Goal: Transaction & Acquisition: Purchase product/service

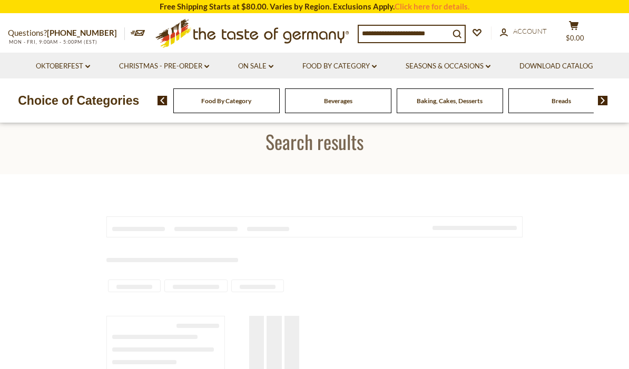
type input "**********"
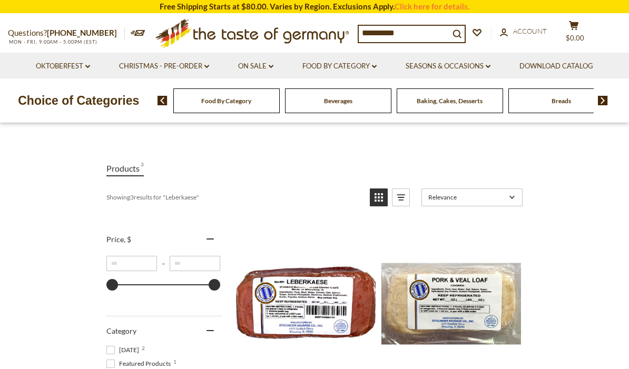
scroll to position [55, 0]
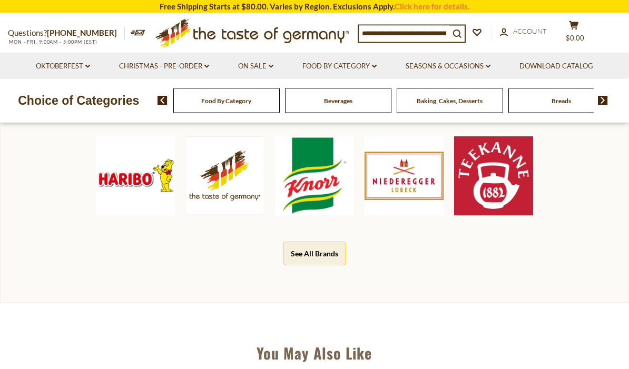
scroll to position [455, 0]
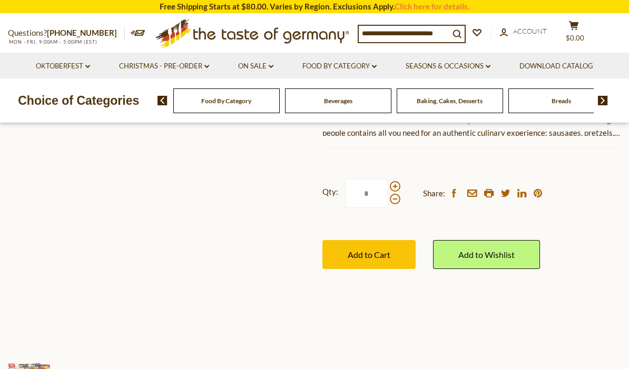
scroll to position [157, 0]
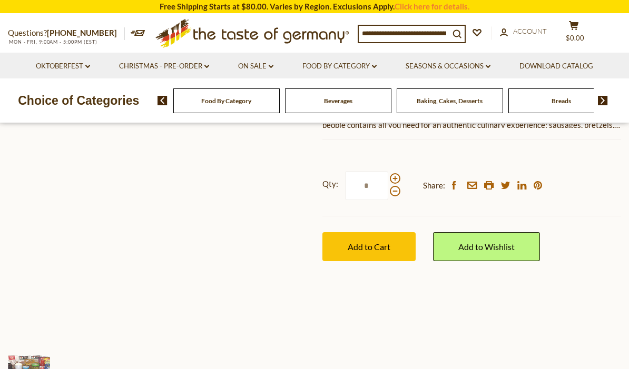
click at [34, 366] on img at bounding box center [29, 376] width 42 height 42
click at [40, 369] on img at bounding box center [29, 376] width 42 height 42
click at [36, 369] on img at bounding box center [29, 376] width 42 height 42
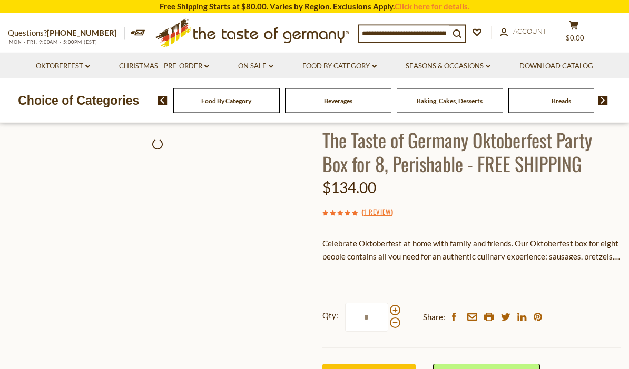
scroll to position [0, 0]
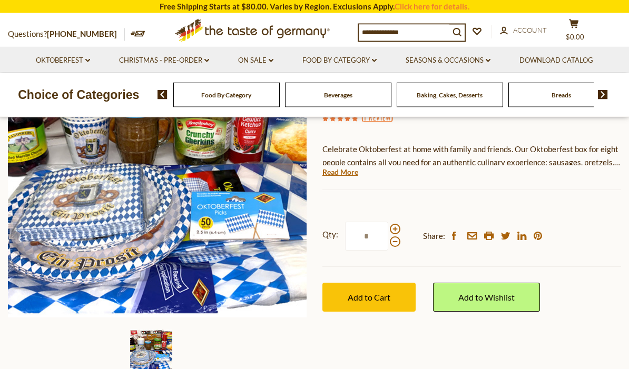
scroll to position [160, 0]
click at [354, 175] on link "Read More" at bounding box center [340, 172] width 36 height 11
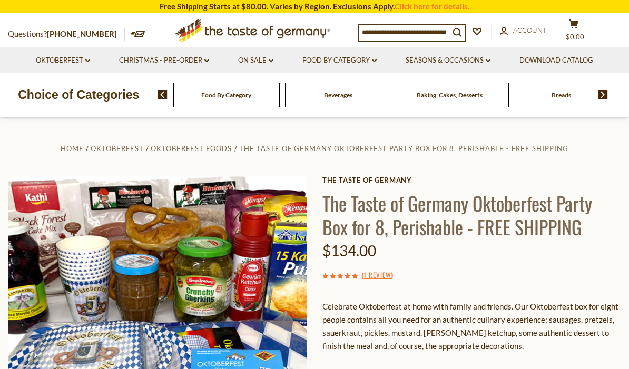
scroll to position [0, 0]
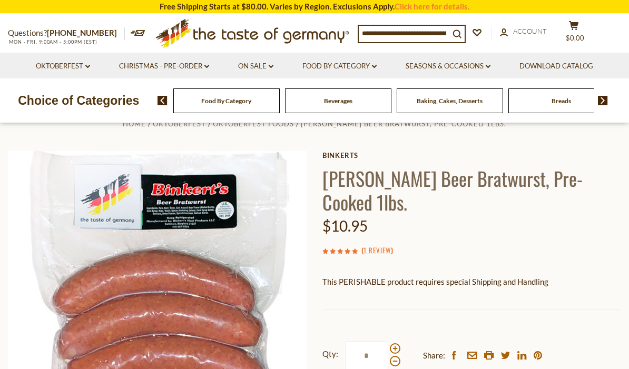
scroll to position [21, 0]
